Goal: Check status: Check status

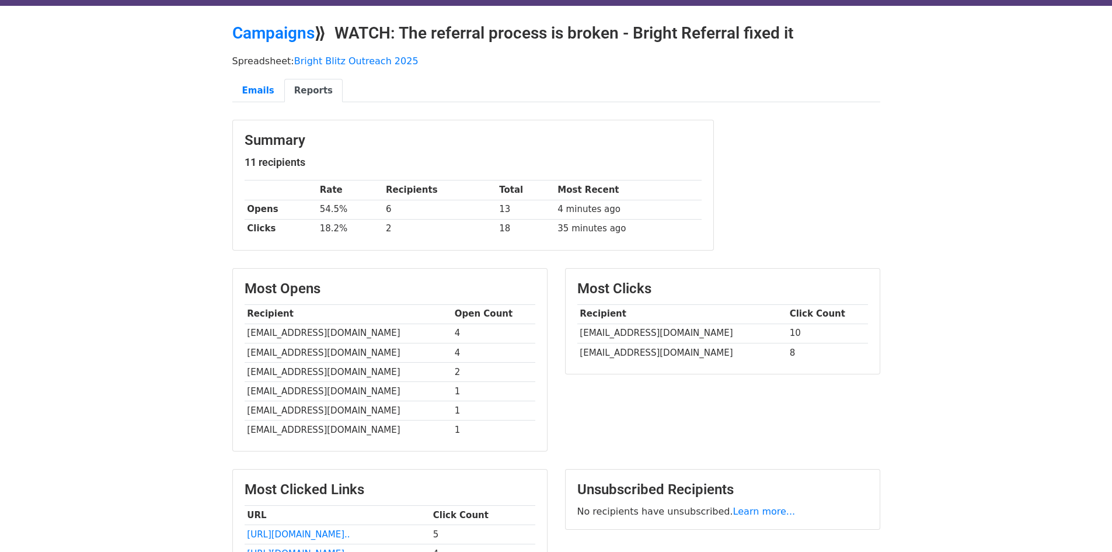
scroll to position [58, 0]
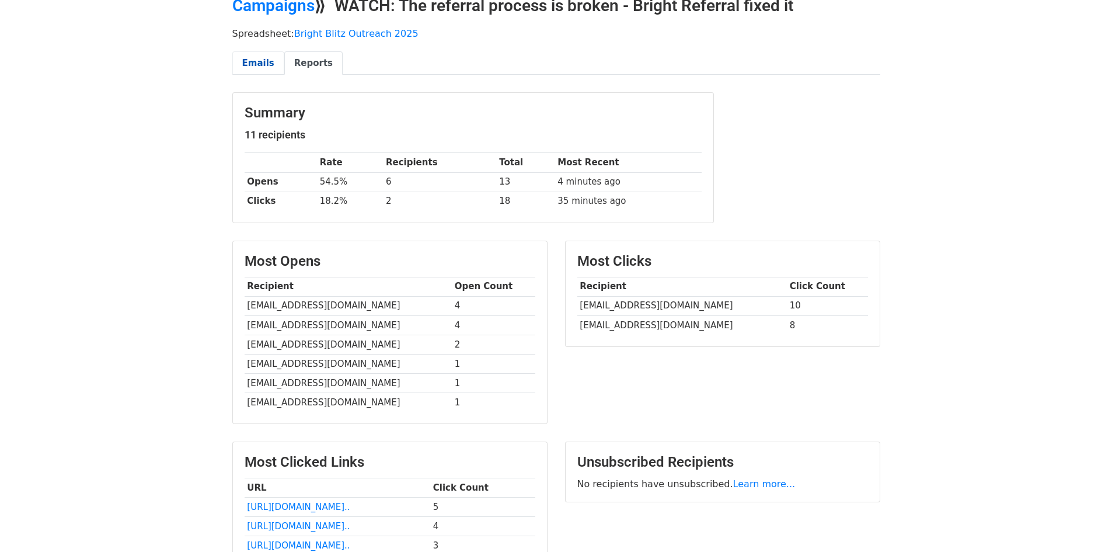
click at [262, 66] on link "Emails" at bounding box center [258, 63] width 52 height 24
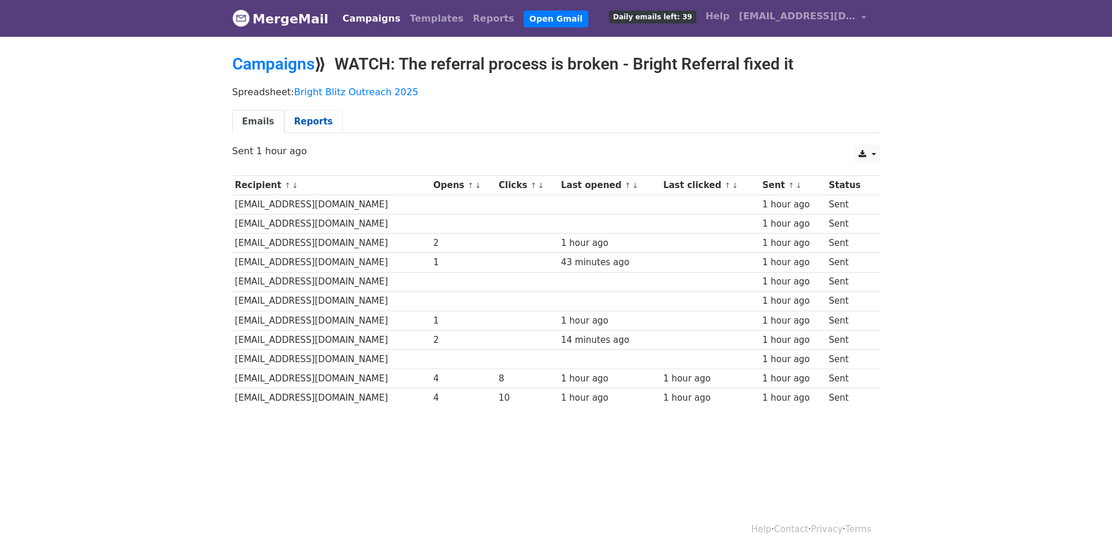
click at [298, 124] on link "Reports" at bounding box center [313, 122] width 58 height 24
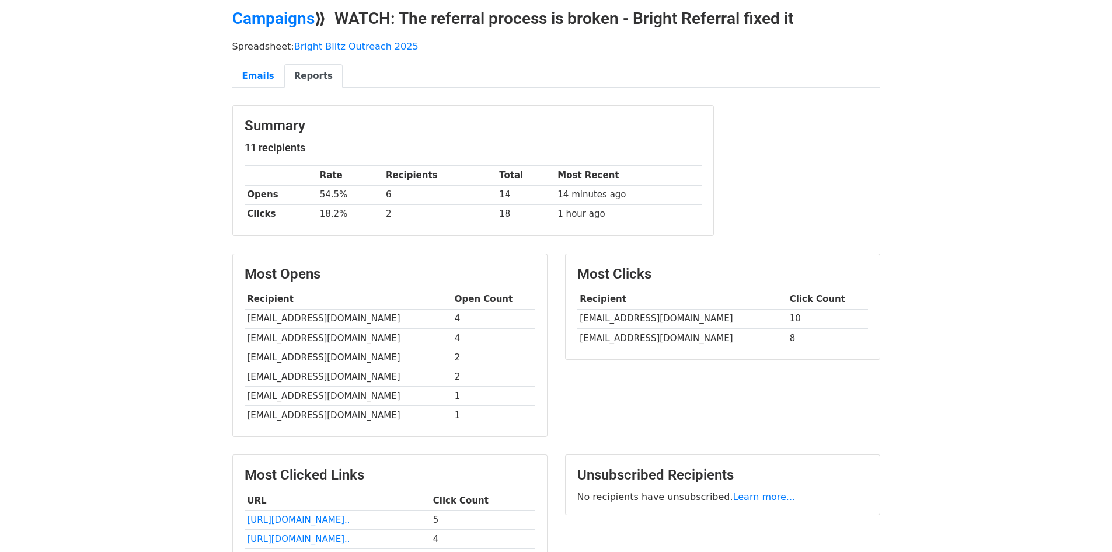
scroll to position [4, 0]
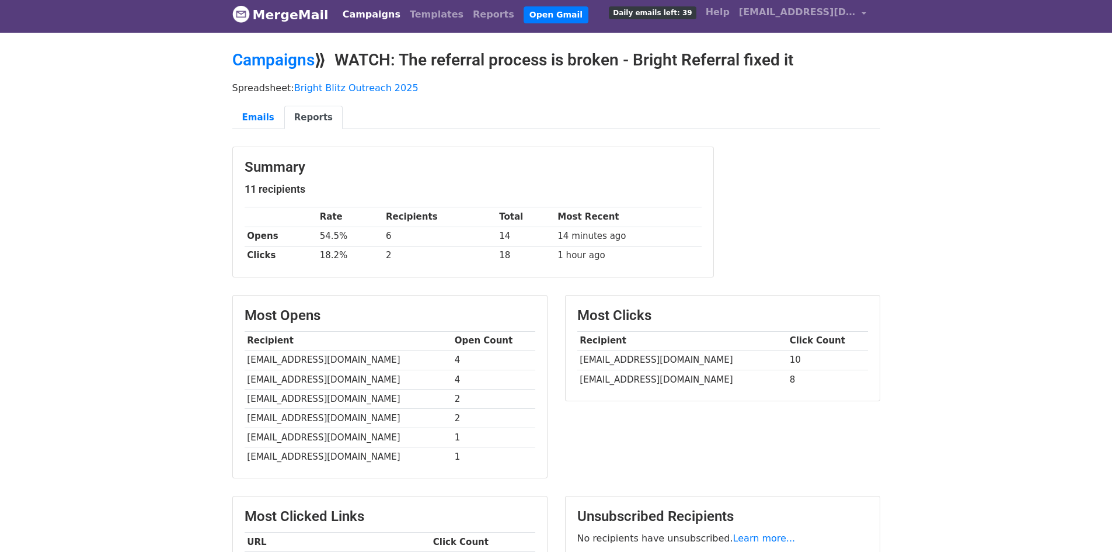
click at [1046, 436] on body "MergeMail Campaigns Templates Reports Open Gmail Daily emails left: 39 Help has…" at bounding box center [556, 367] width 1112 height 742
